Goal: Navigation & Orientation: Find specific page/section

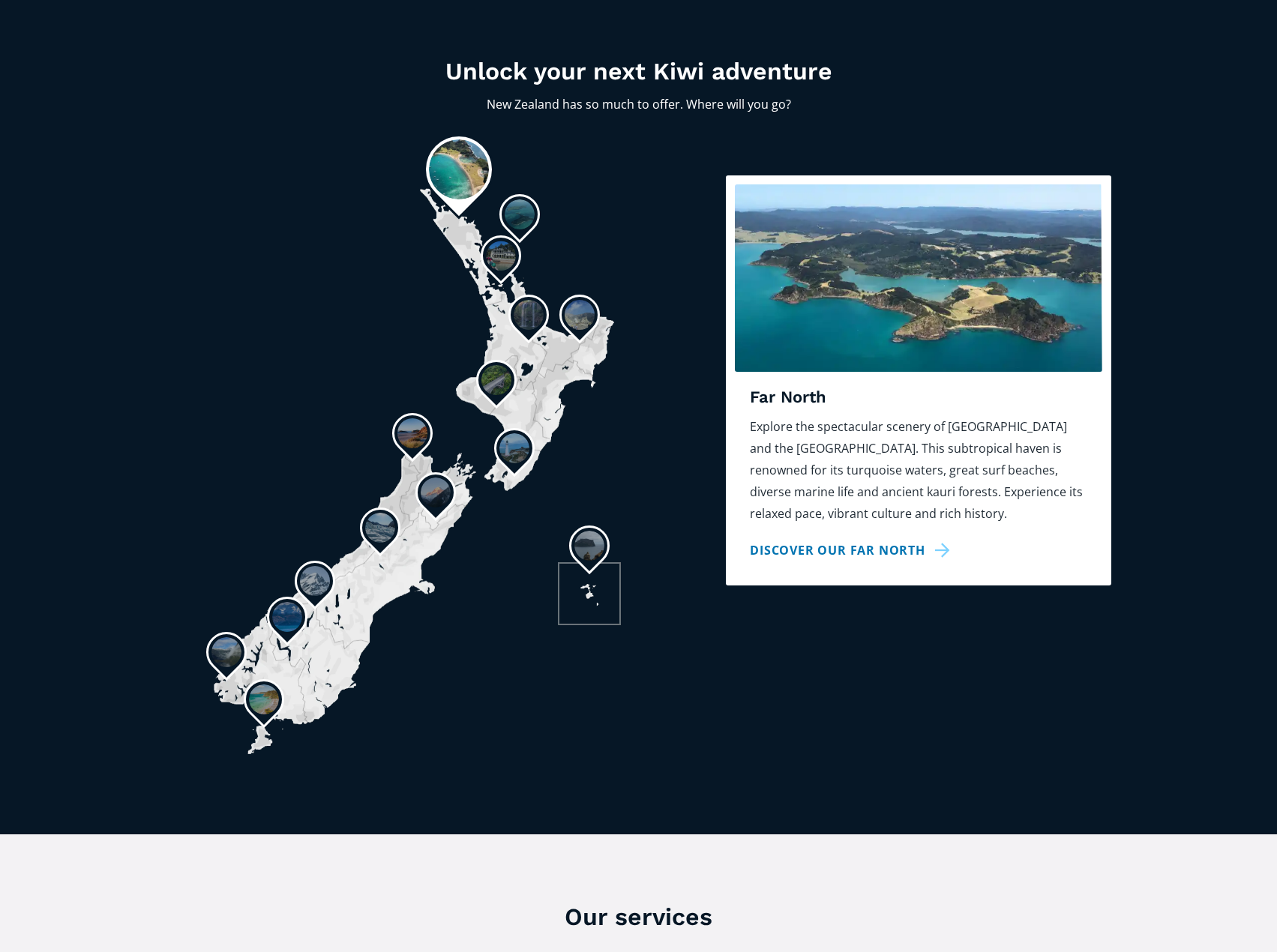
scroll to position [1124, 0]
click at [214, 637] on img at bounding box center [226, 652] width 30 height 30
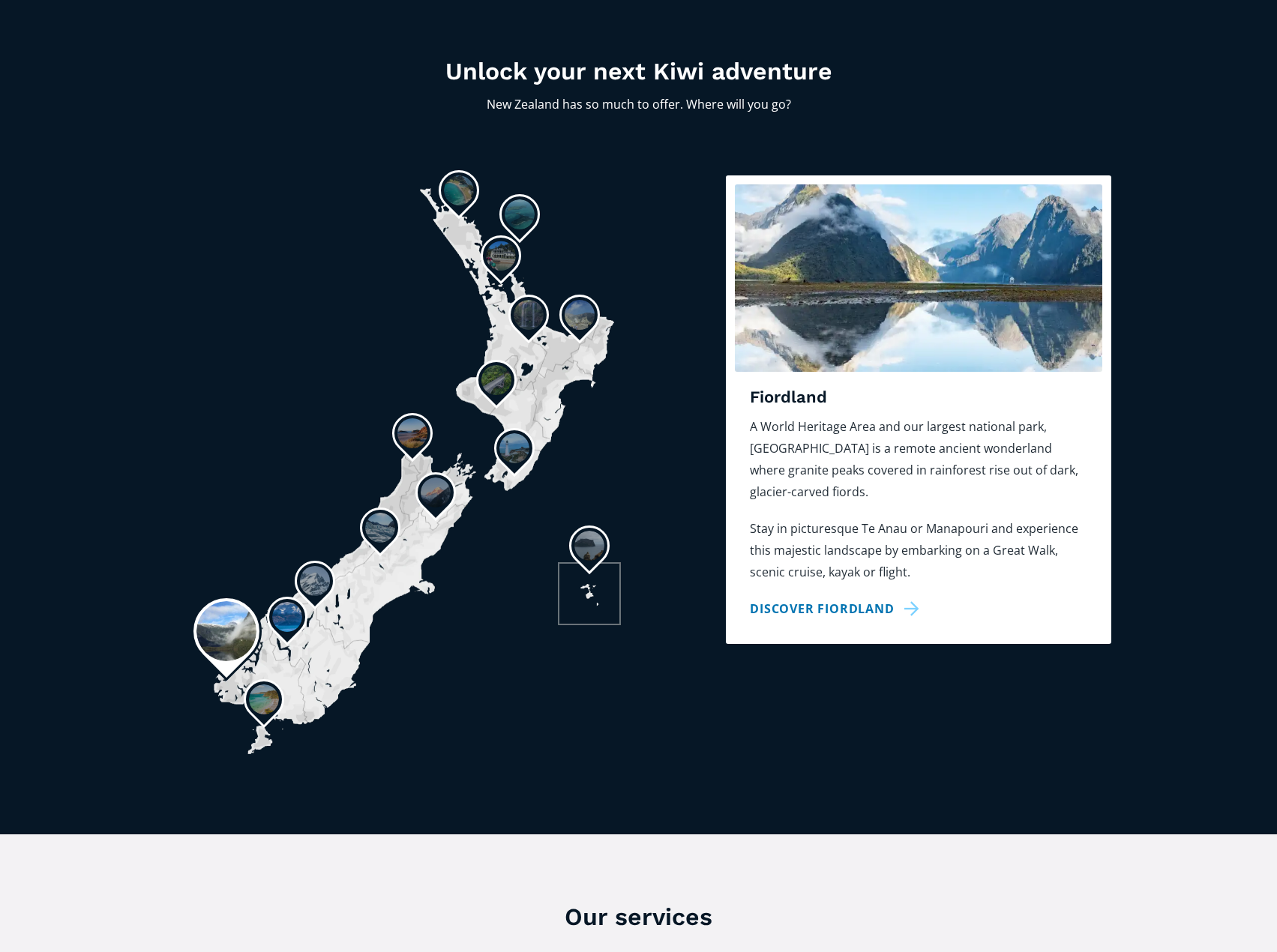
click at [281, 602] on img at bounding box center [287, 617] width 30 height 30
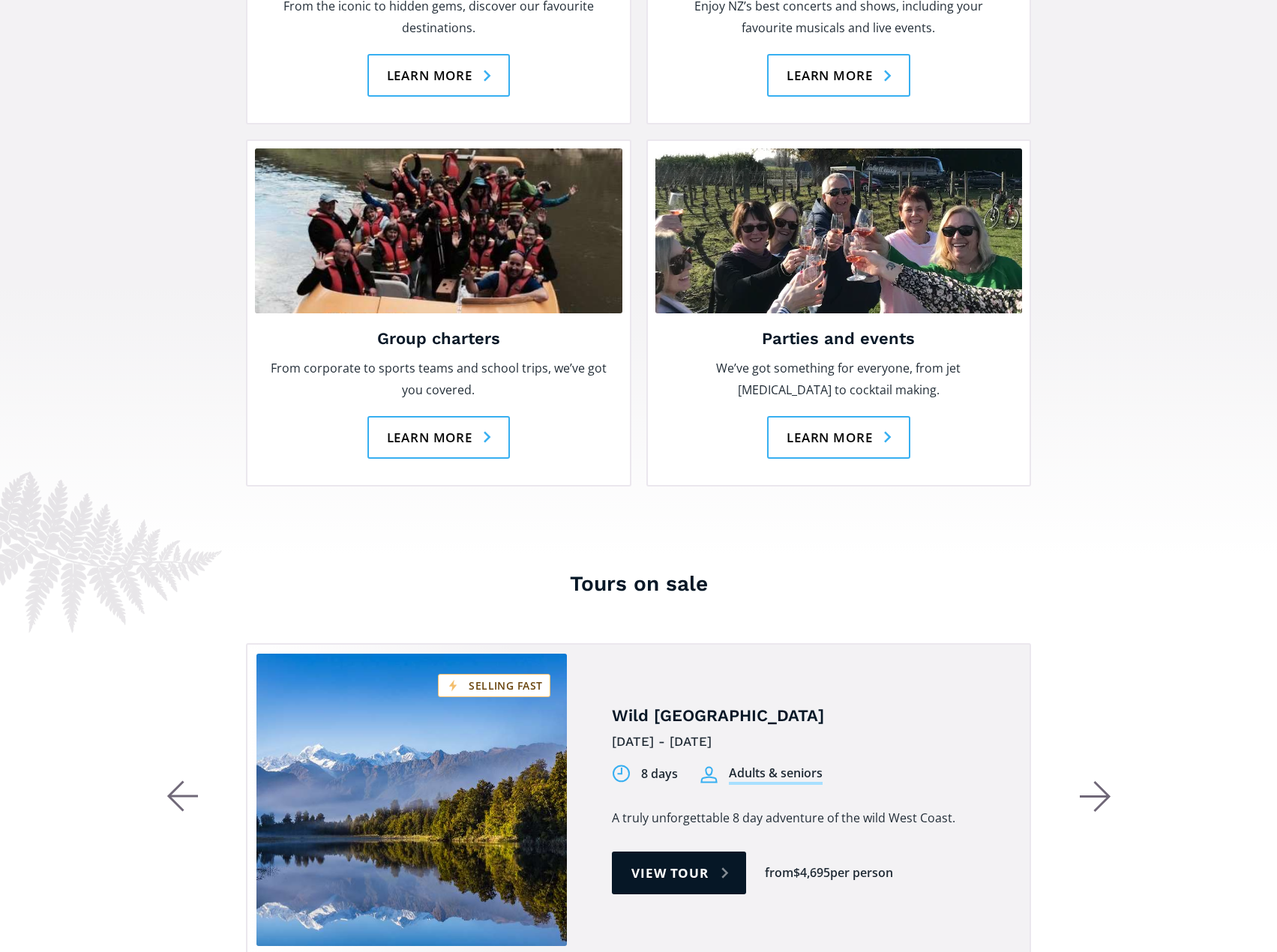
scroll to position [2698, 0]
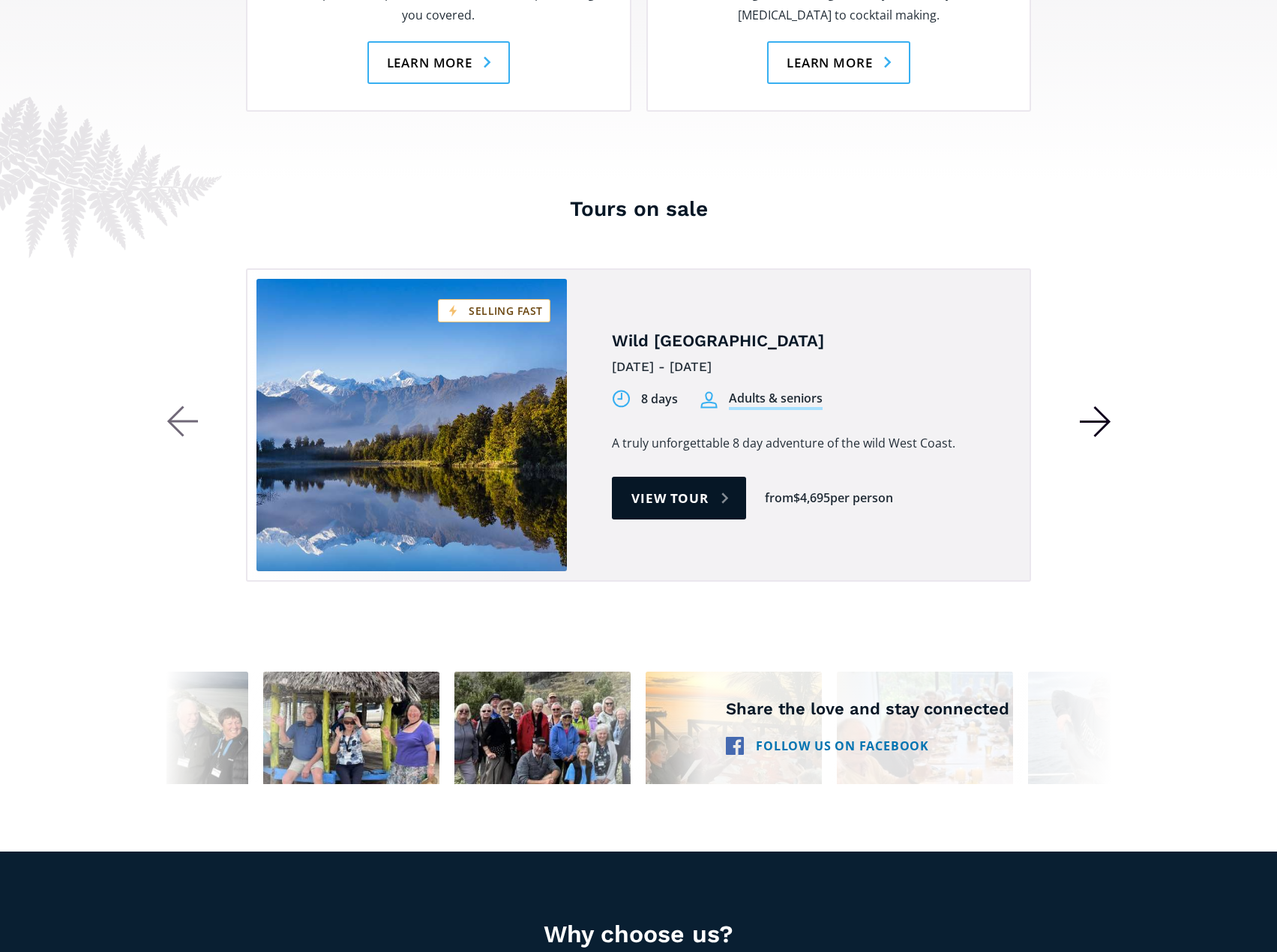
click at [1084, 405] on icon "button" at bounding box center [1096, 421] width 32 height 33
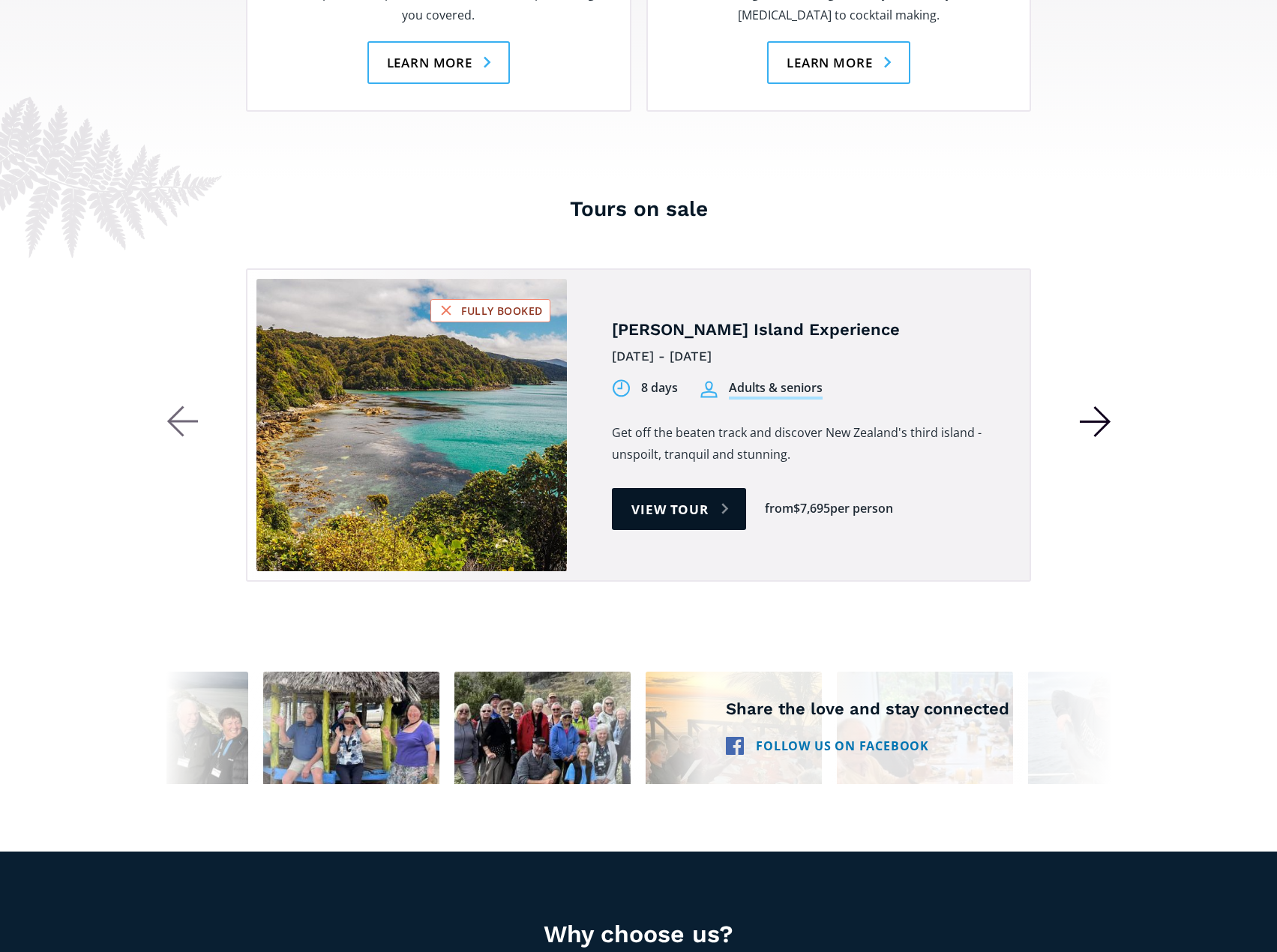
click at [1084, 405] on icon "button" at bounding box center [1096, 421] width 32 height 33
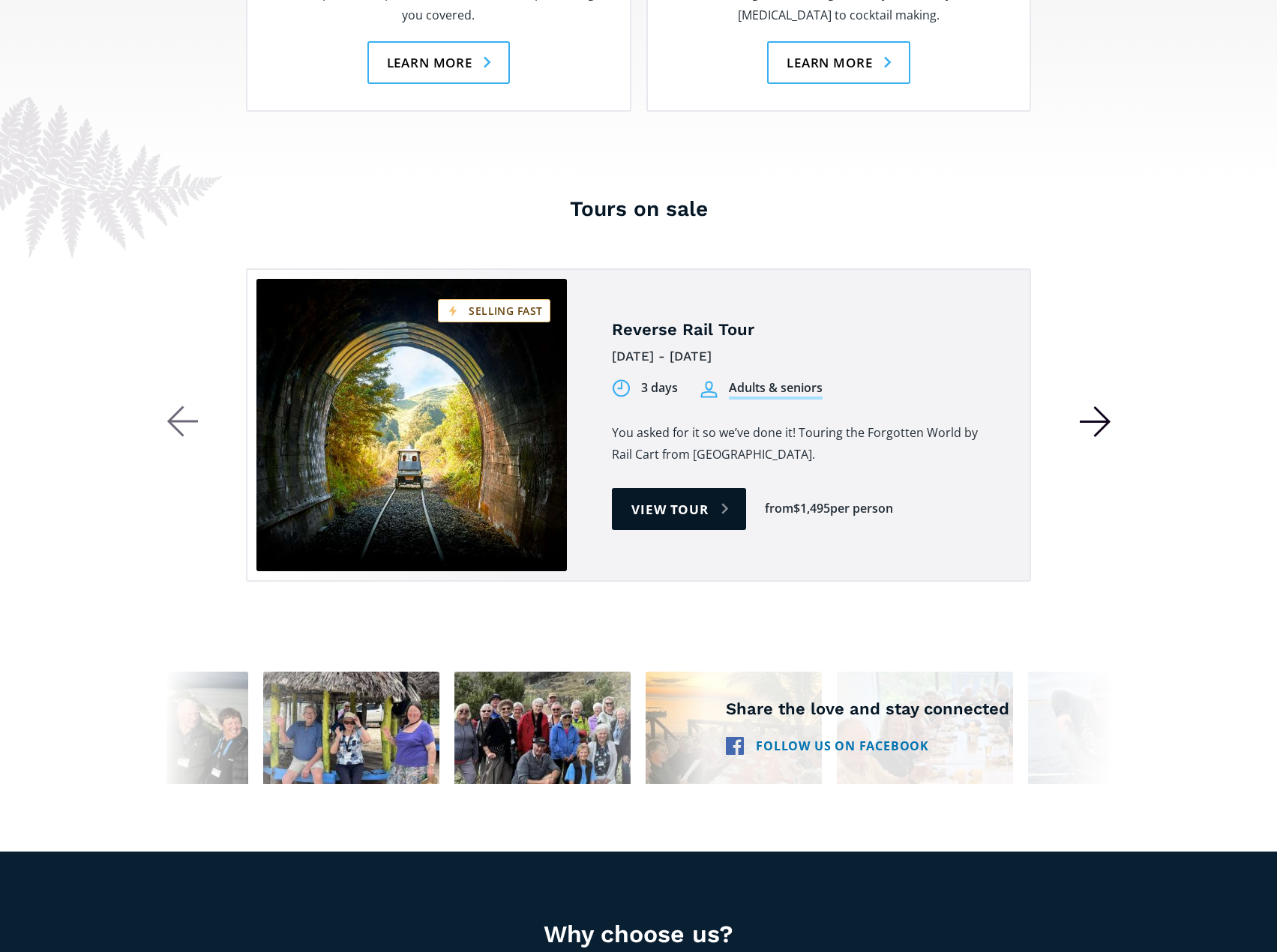
click at [1084, 405] on icon "button" at bounding box center [1096, 421] width 32 height 33
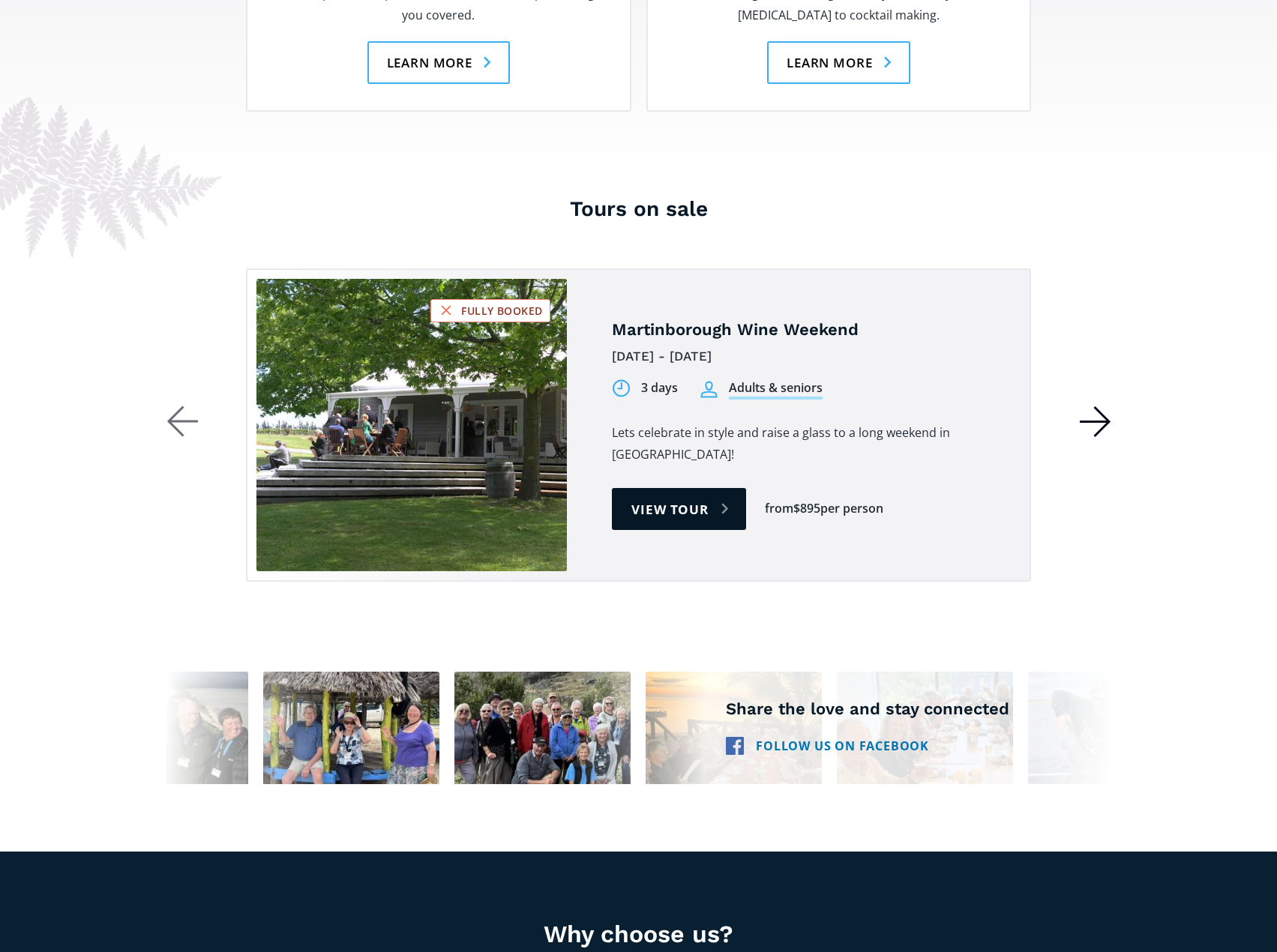
click at [1084, 405] on icon "button" at bounding box center [1096, 421] width 32 height 33
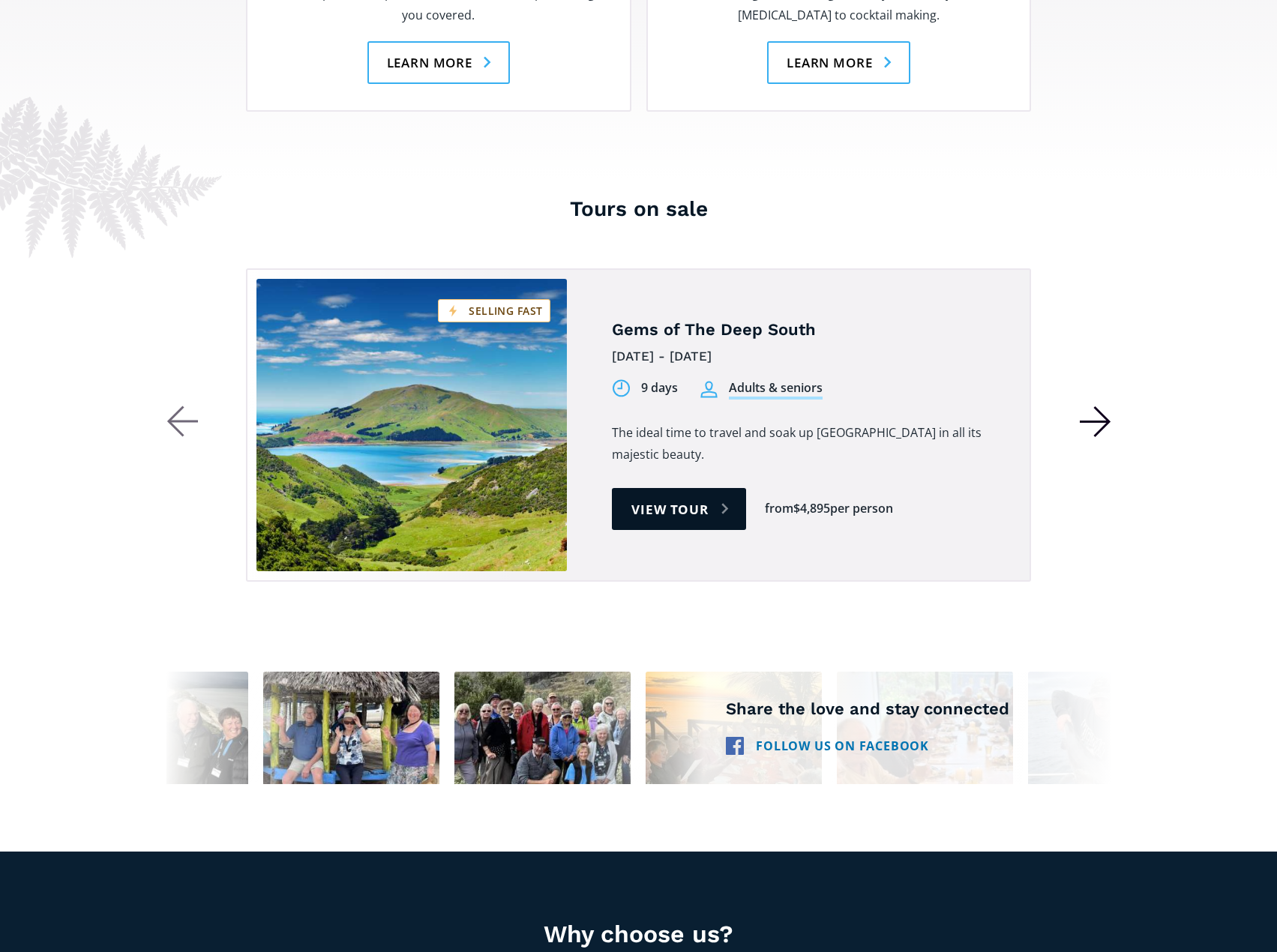
click at [1084, 405] on icon "button" at bounding box center [1096, 421] width 32 height 33
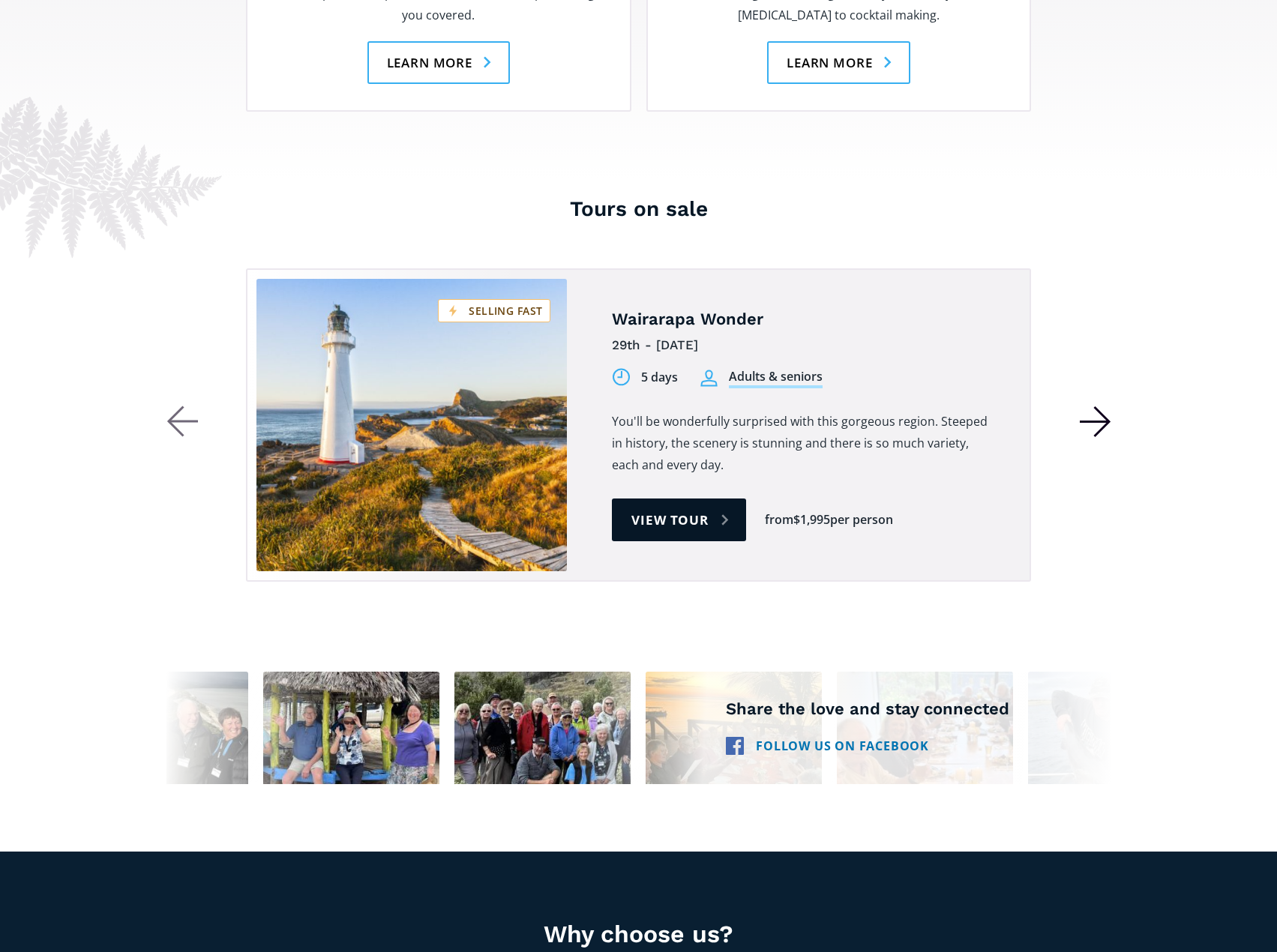
click at [1084, 405] on icon "button" at bounding box center [1096, 421] width 32 height 33
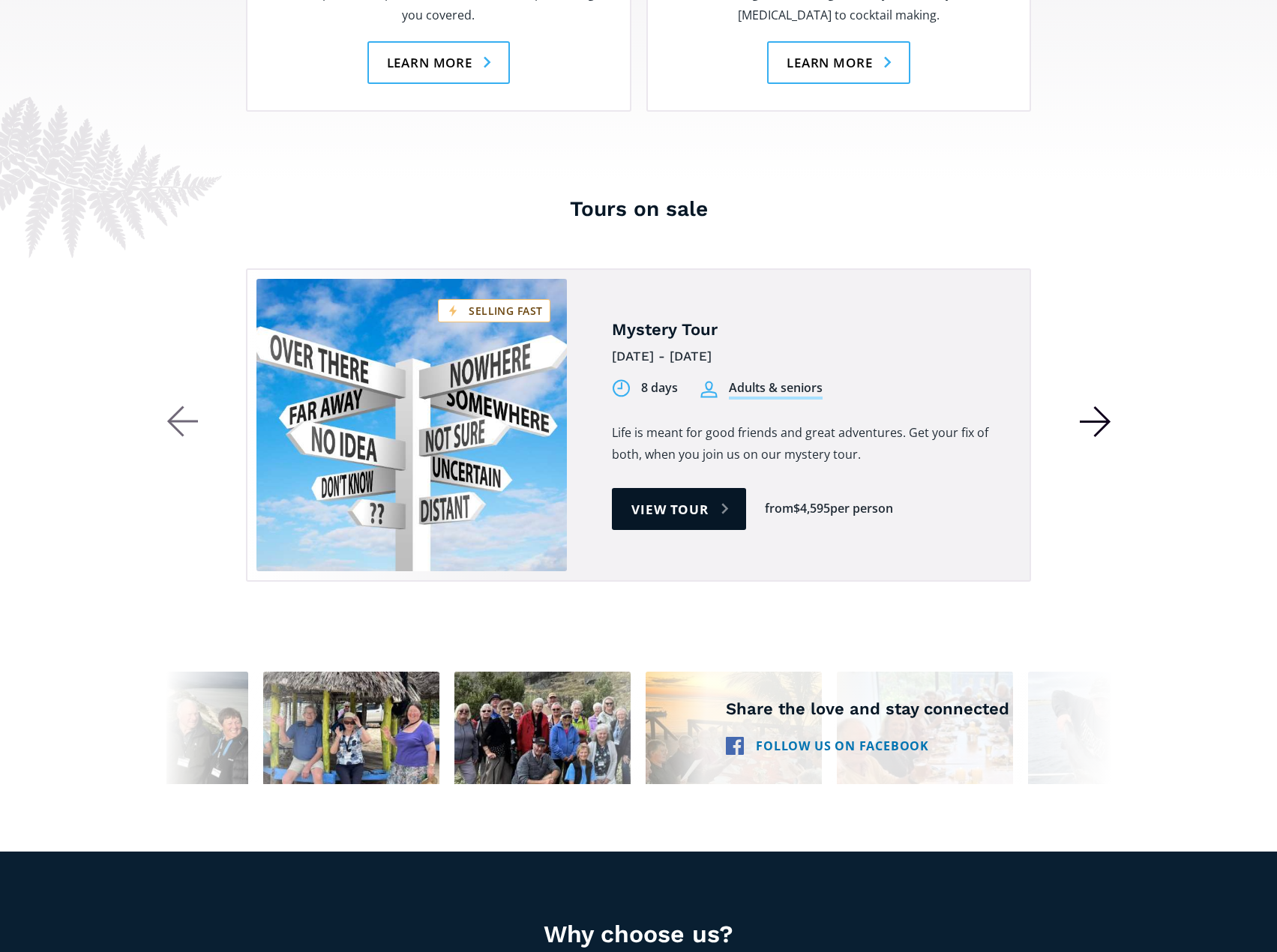
click at [1084, 405] on icon "button" at bounding box center [1096, 421] width 32 height 33
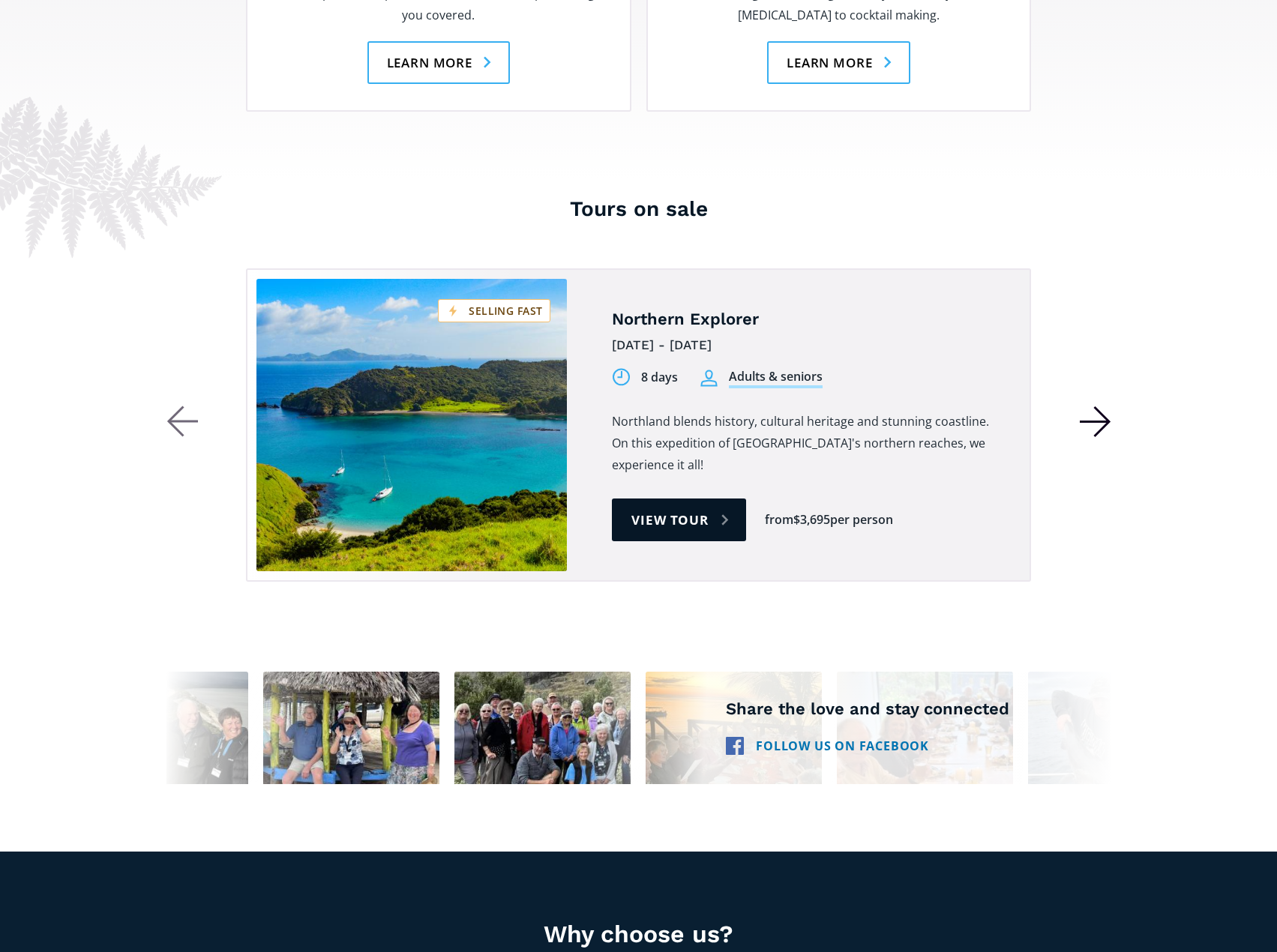
click at [1084, 405] on icon "button" at bounding box center [1096, 421] width 32 height 33
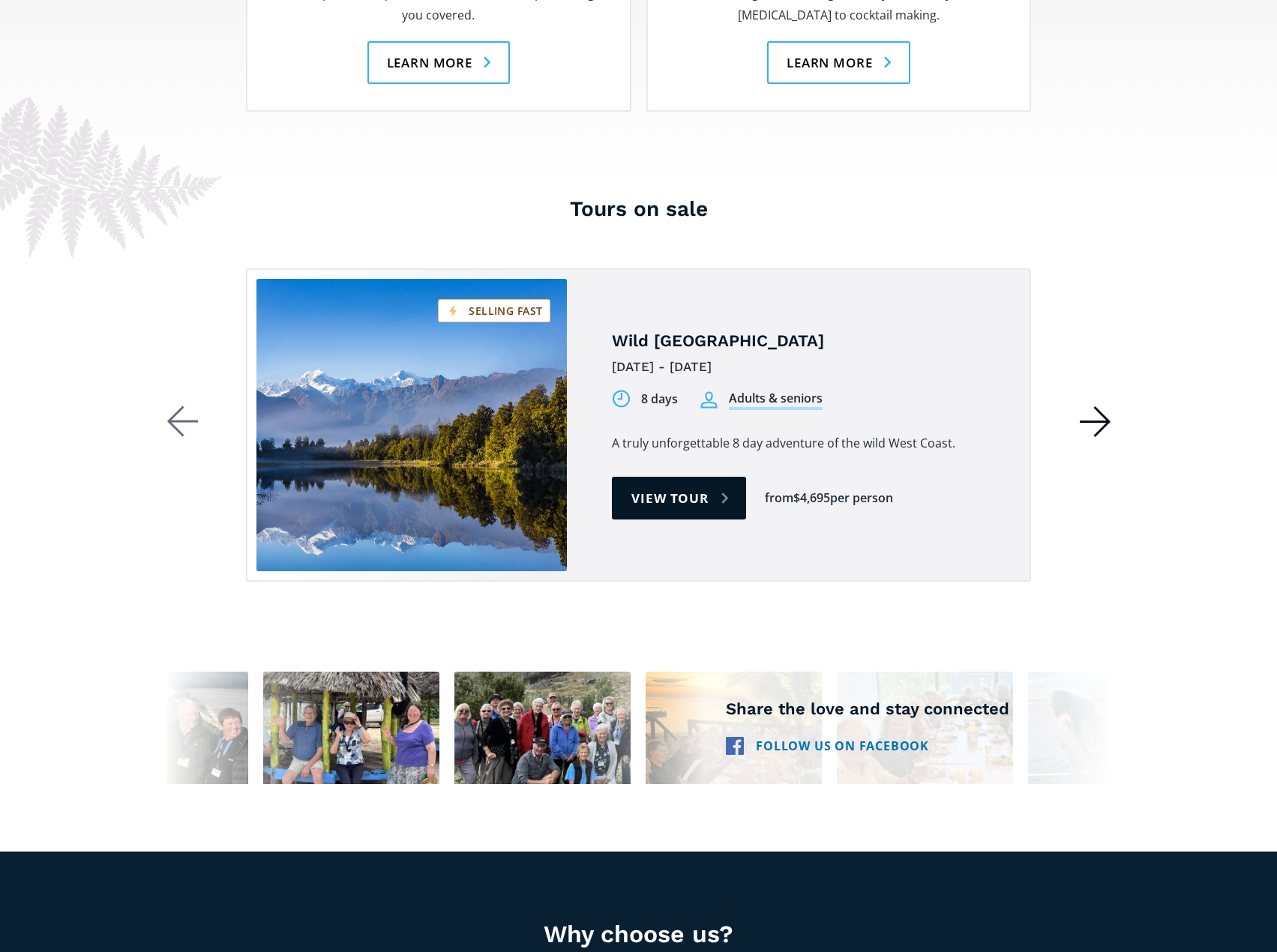
click at [1084, 405] on icon "button" at bounding box center [1096, 421] width 32 height 33
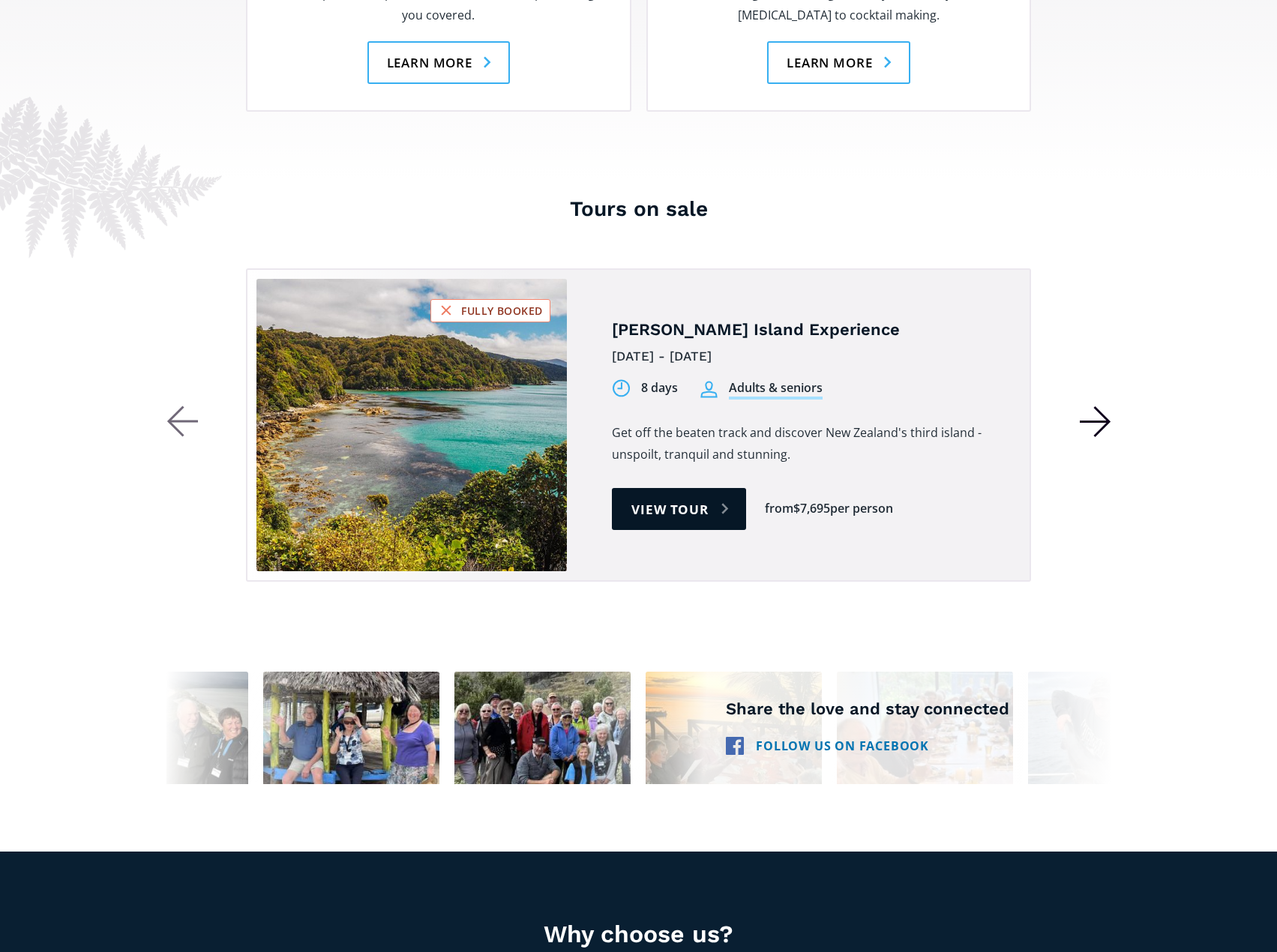
click at [1084, 405] on icon "button" at bounding box center [1096, 421] width 32 height 33
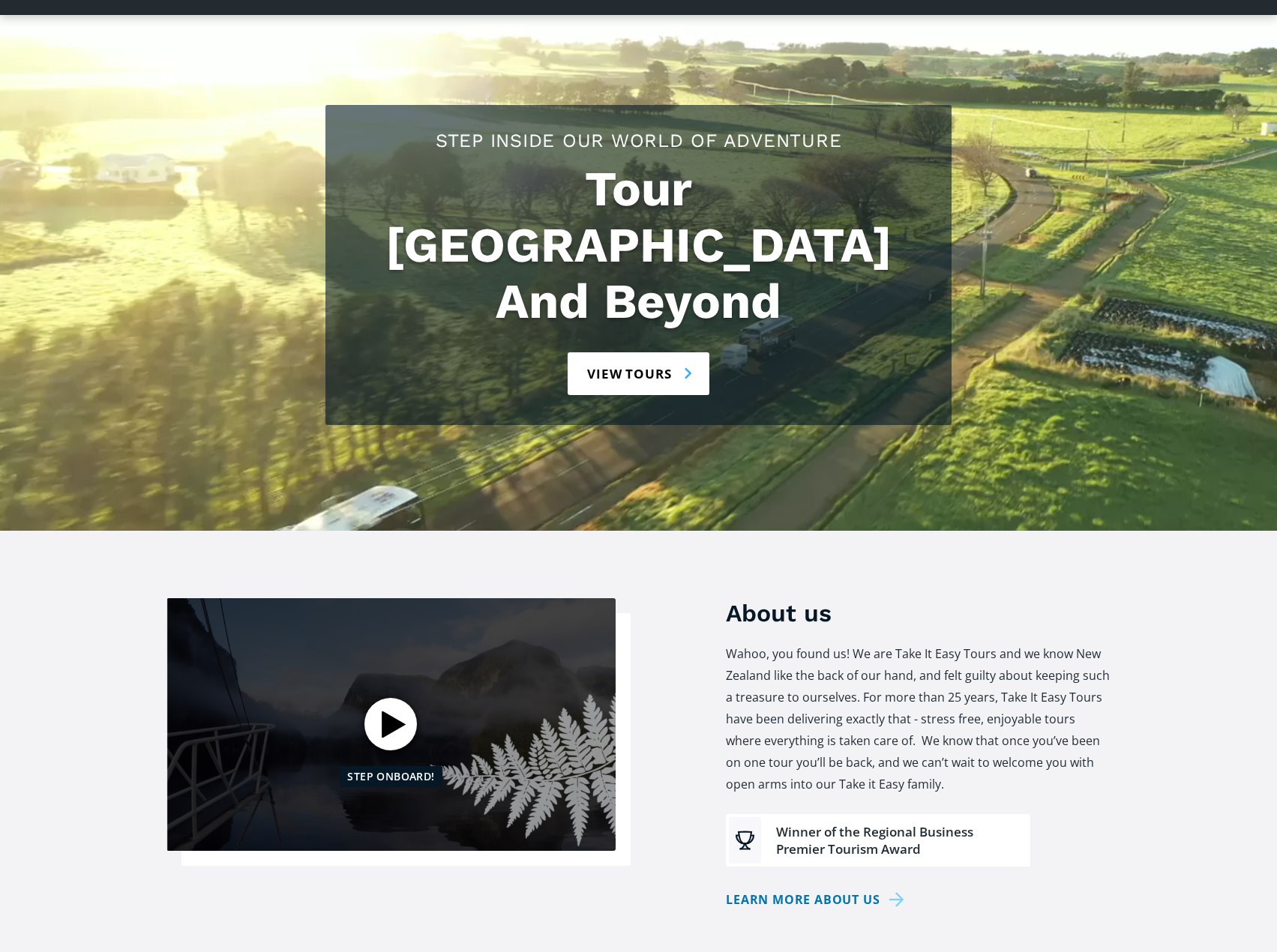
scroll to position [0, 0]
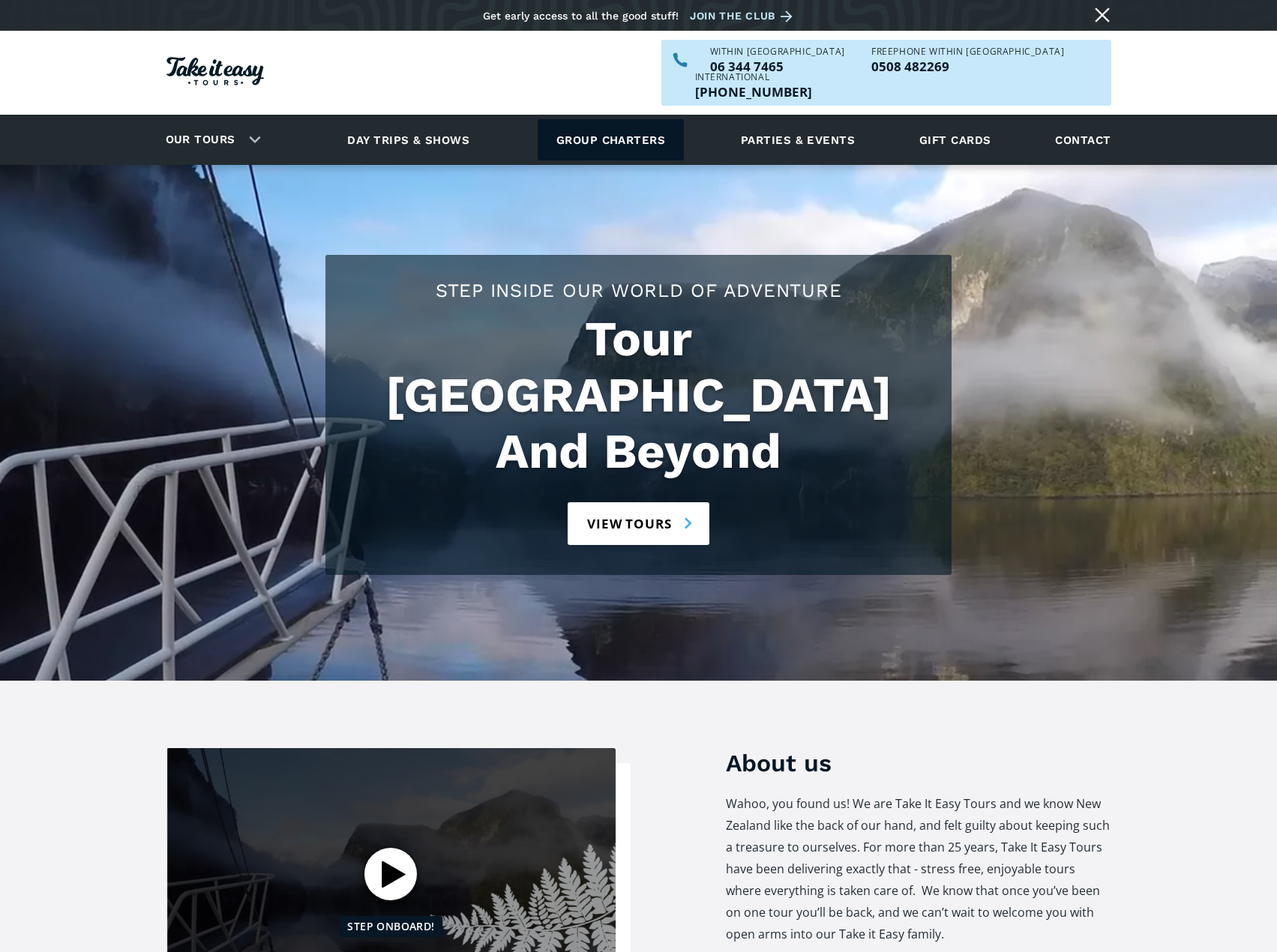
click at [628, 121] on link "Group charters" at bounding box center [610, 140] width 146 height 41
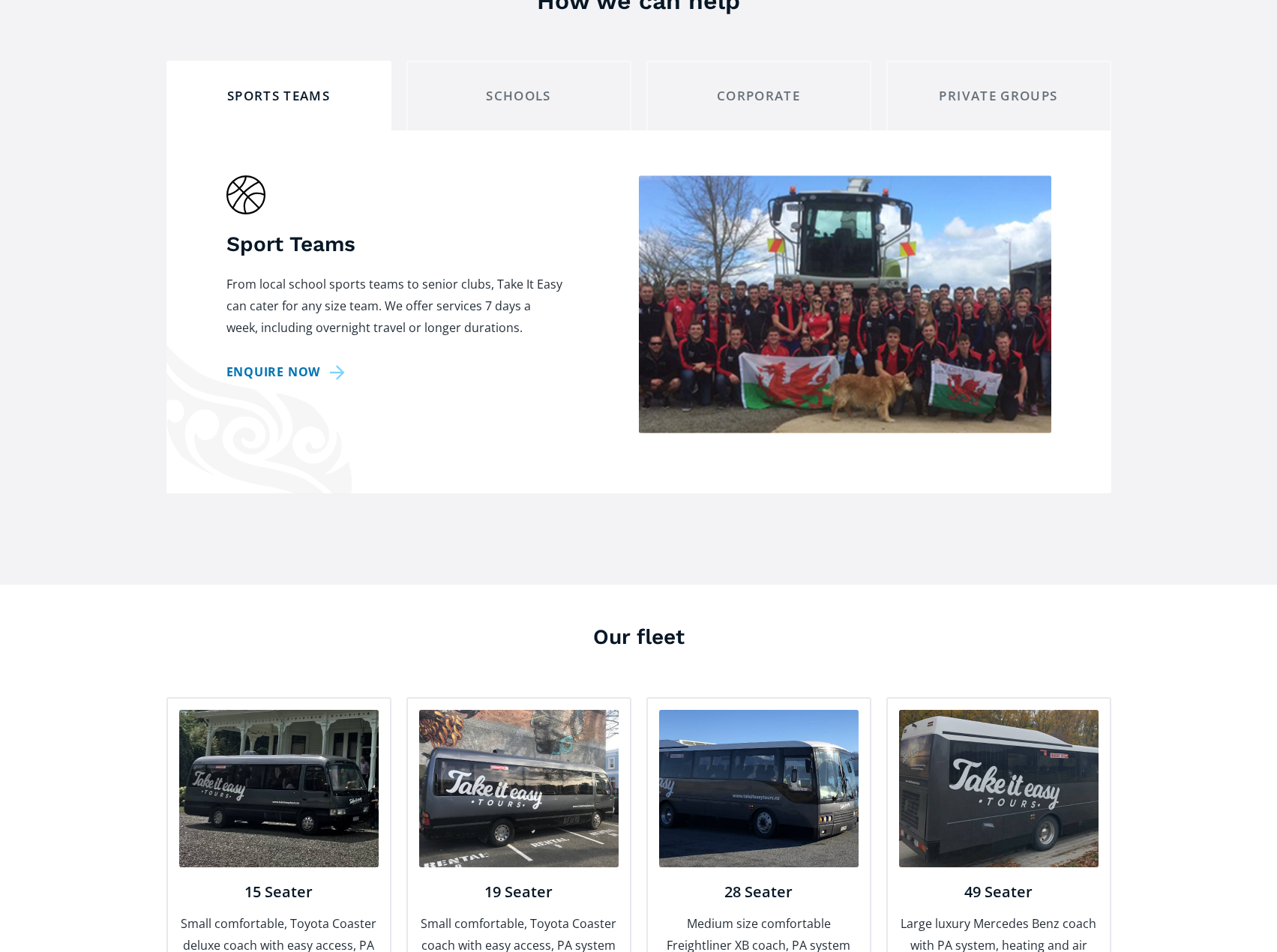
scroll to position [1199, 0]
